Goal: Task Accomplishment & Management: Use online tool/utility

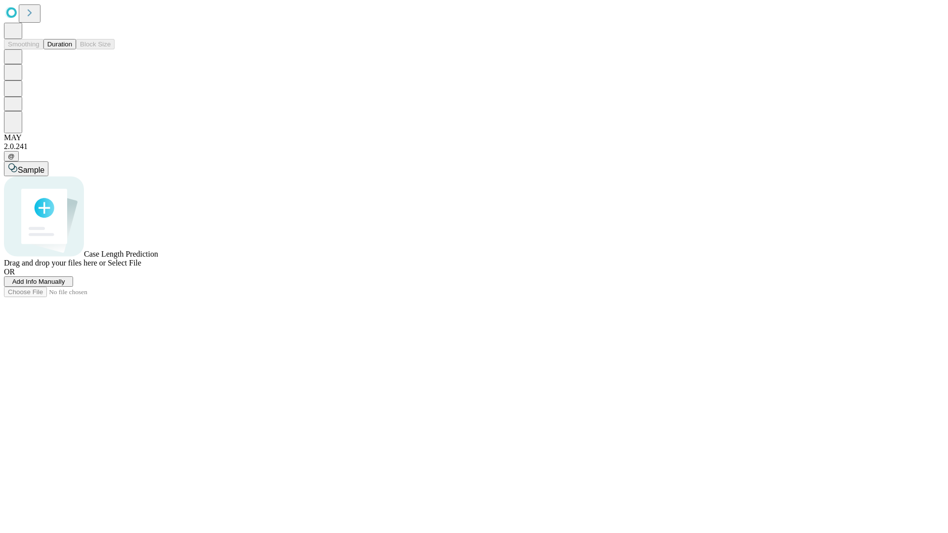
click at [72, 49] on button "Duration" at bounding box center [59, 44] width 33 height 10
click at [65, 285] on span "Add Info Manually" at bounding box center [38, 281] width 53 height 7
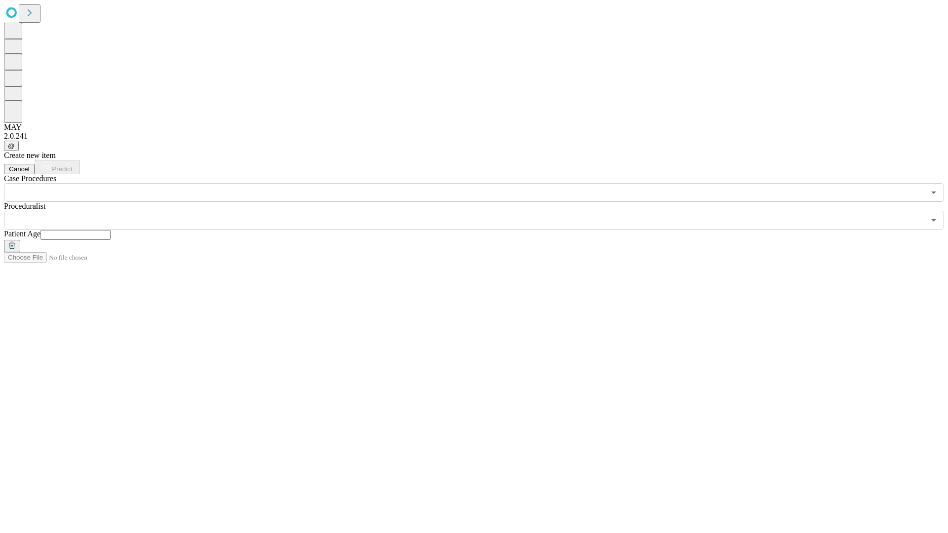
click at [111, 230] on input "text" at bounding box center [76, 235] width 70 height 10
type input "**"
click at [481, 211] on input "text" at bounding box center [464, 220] width 921 height 19
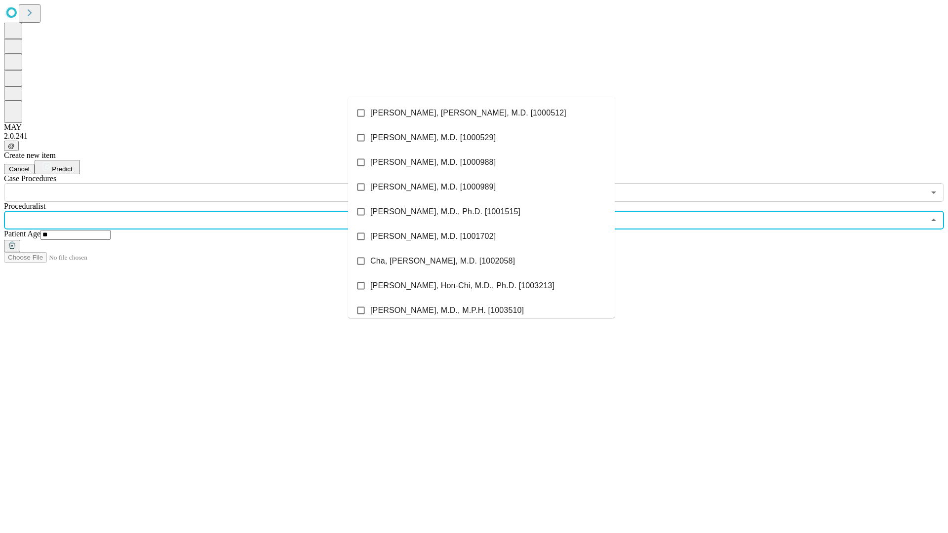
click at [482, 113] on li "[PERSON_NAME], [PERSON_NAME], M.D. [1000512]" at bounding box center [481, 113] width 267 height 25
click at [207, 183] on input "text" at bounding box center [464, 192] width 921 height 19
